Goal: Complete application form

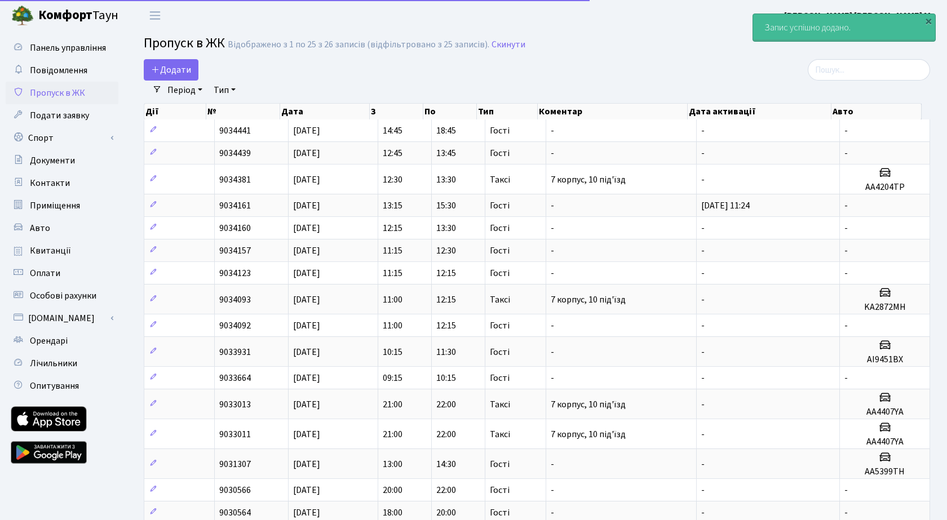
select select "25"
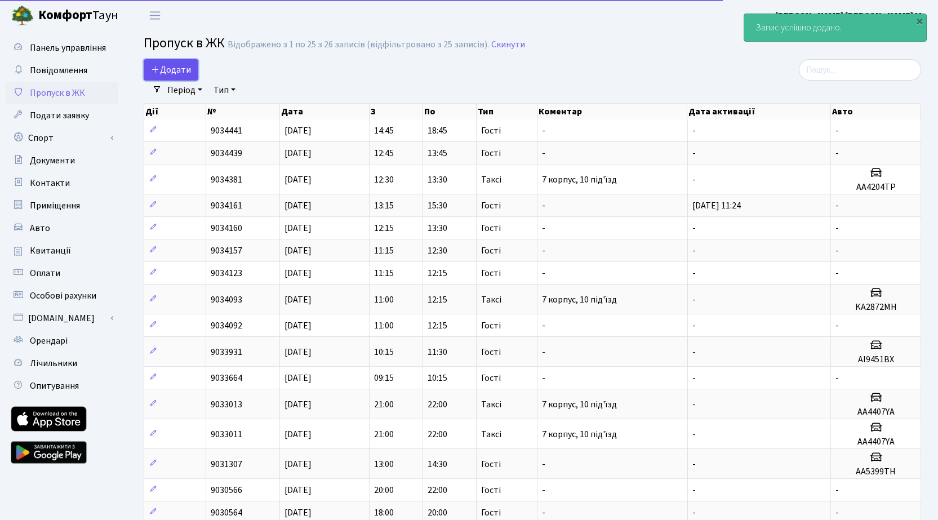
click at [164, 73] on span "Додати" at bounding box center [171, 70] width 40 height 12
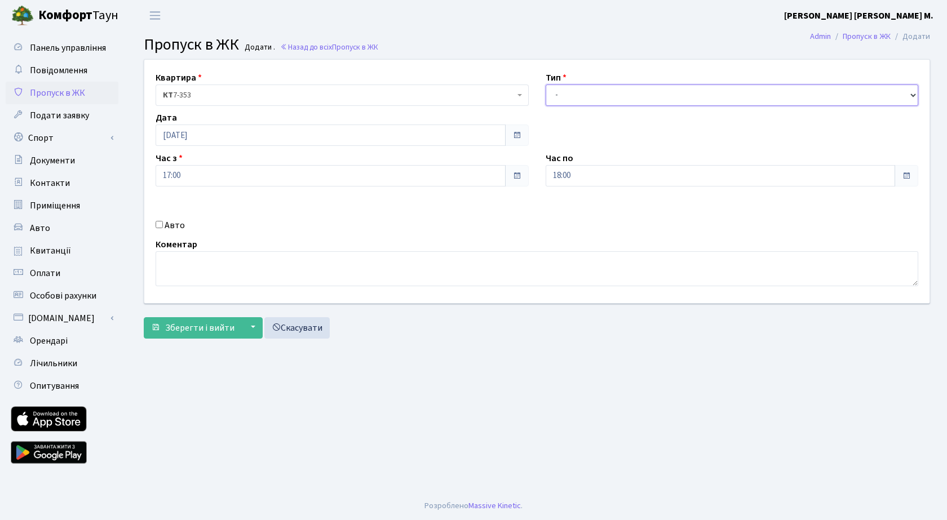
drag, startPoint x: 623, startPoint y: 91, endPoint x: 627, endPoint y: 102, distance: 11.6
click at [623, 92] on select "- Доставка Таксі Гості Сервіс" at bounding box center [732, 95] width 373 height 21
select select "3"
click at [546, 85] on select "- Доставка Таксі Гості Сервіс" at bounding box center [732, 95] width 373 height 21
click at [186, 326] on span "Зберегти і вийти" at bounding box center [199, 328] width 69 height 12
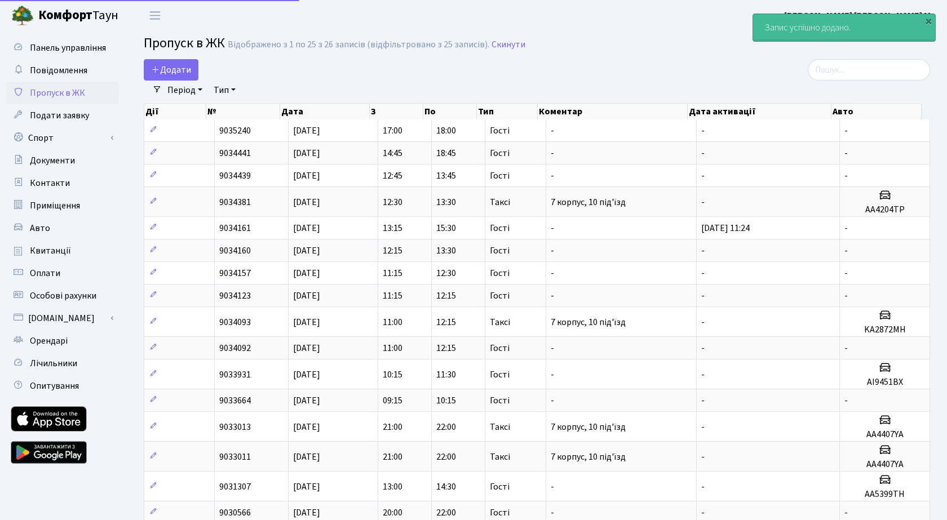
select select "25"
